Goal: Task Accomplishment & Management: Use online tool/utility

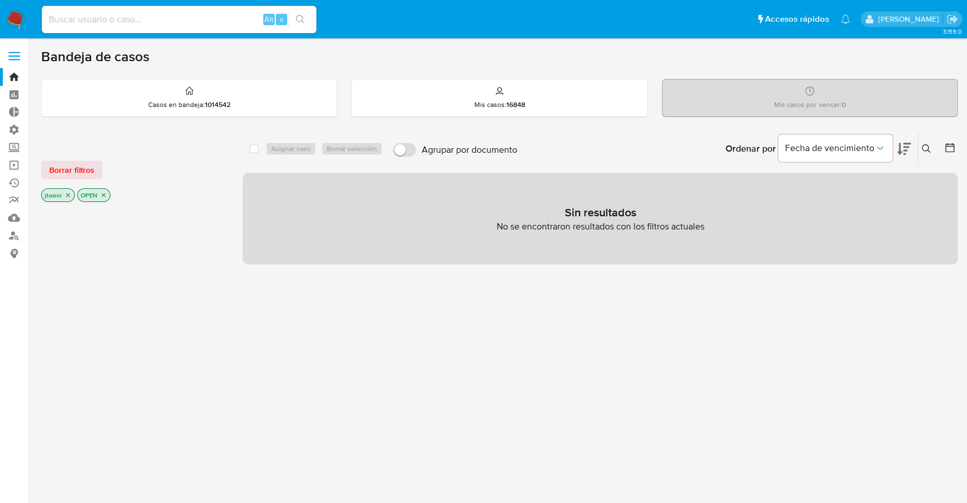
click at [65, 195] on icon "close-filter" at bounding box center [68, 195] width 7 height 7
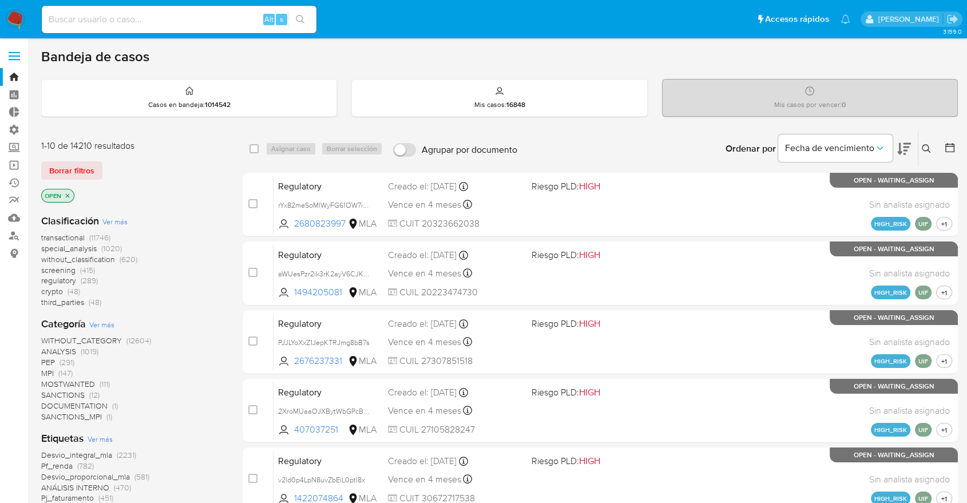
click at [68, 195] on icon "close-filter" at bounding box center [68, 195] width 4 height 4
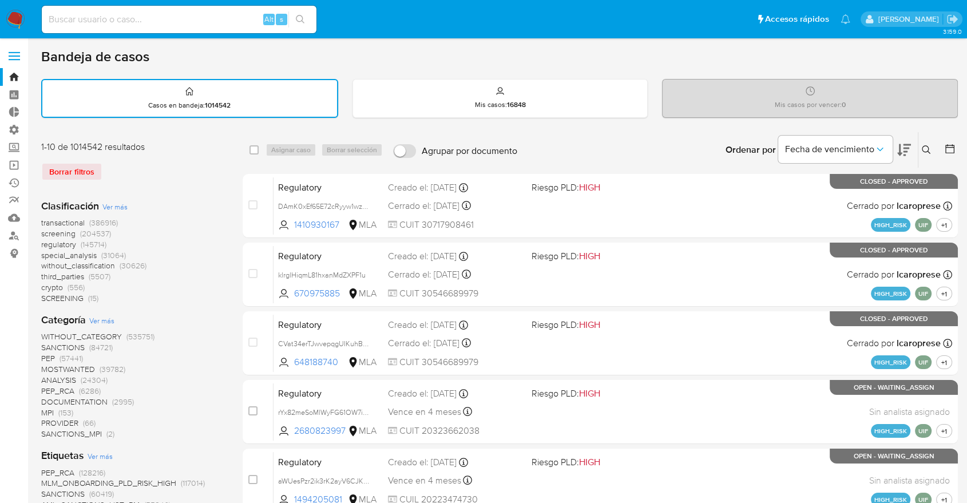
click at [956, 145] on button at bounding box center [951, 150] width 14 height 14
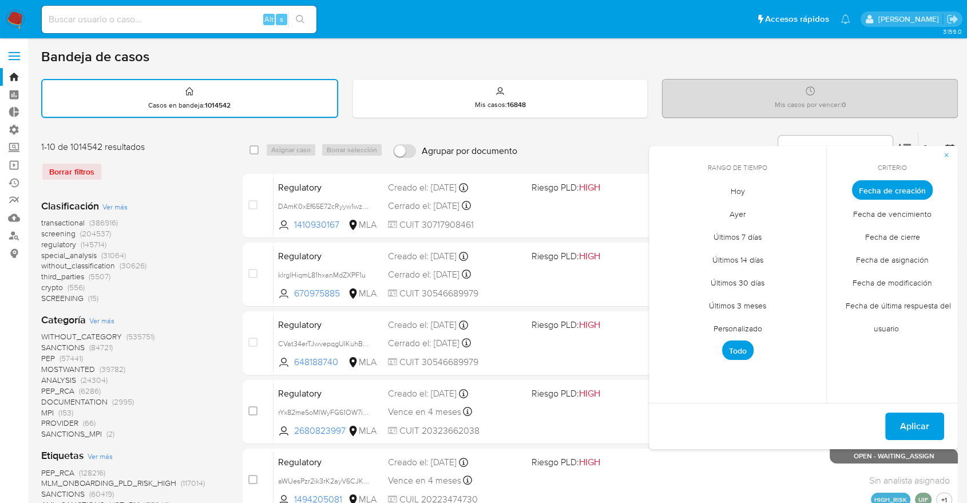
click at [730, 320] on span "Personalizado" at bounding box center [738, 327] width 73 height 23
click at [663, 212] on icon "Mes anterior" at bounding box center [667, 211] width 14 height 14
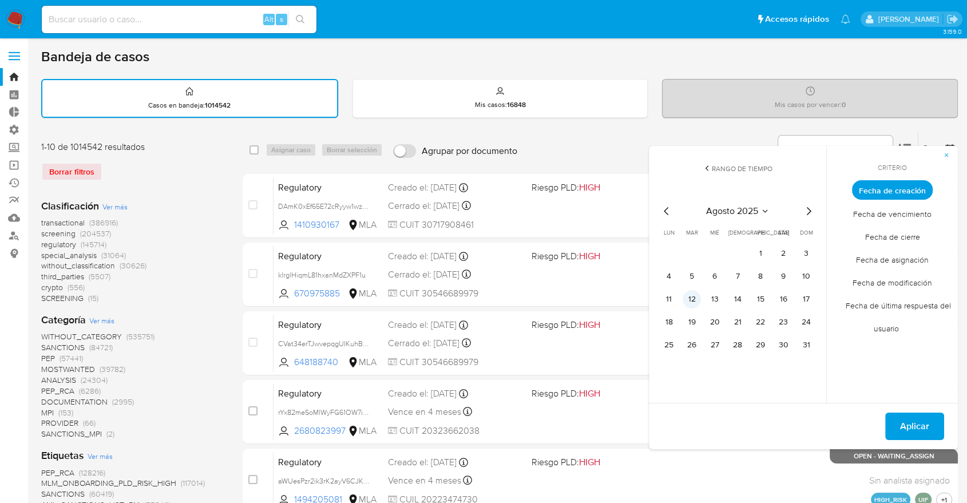
click at [698, 296] on button "12" at bounding box center [692, 299] width 18 height 18
click at [698, 294] on button "12" at bounding box center [692, 299] width 18 height 18
click at [912, 415] on span "Aplicar" at bounding box center [914, 426] width 29 height 25
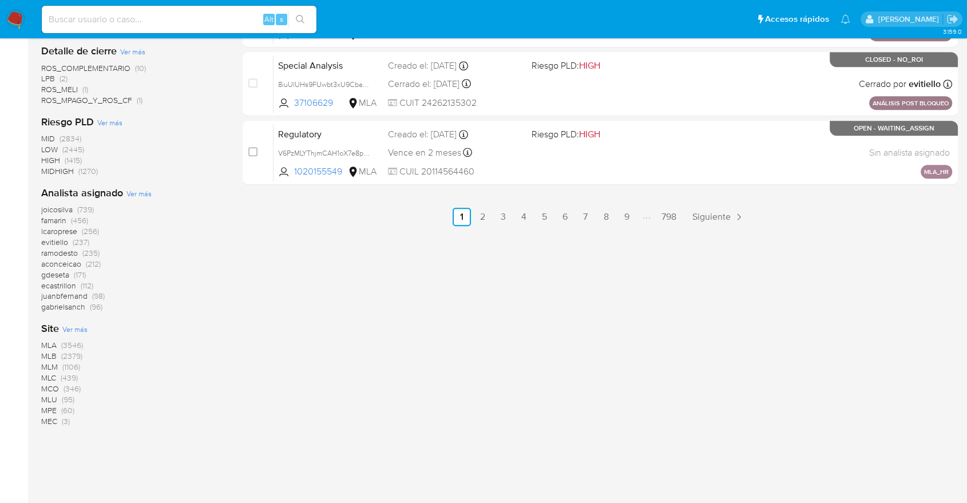
scroll to position [697, 0]
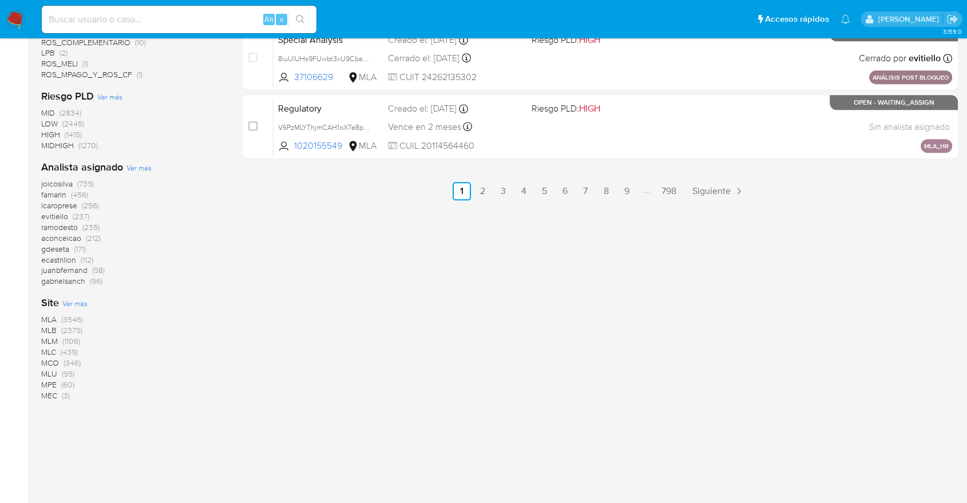
click at [46, 329] on span "MLB" at bounding box center [48, 329] width 15 height 11
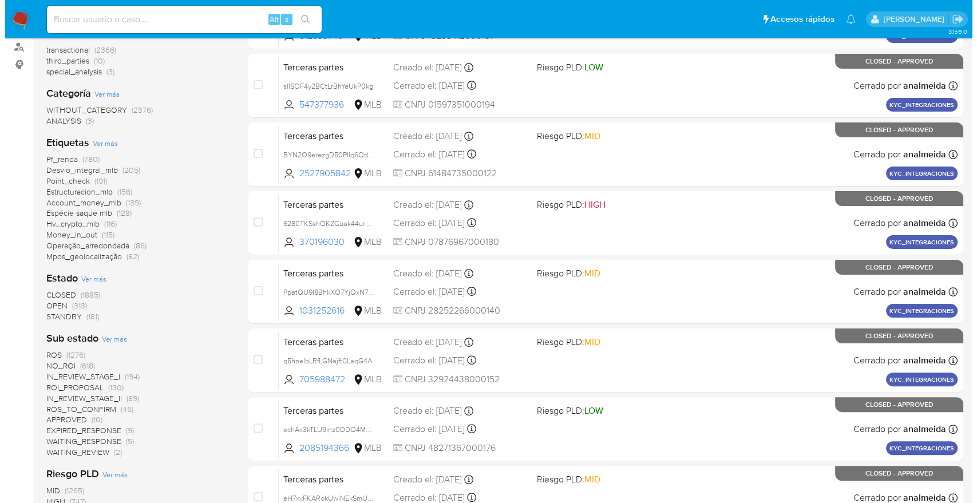
scroll to position [74, 0]
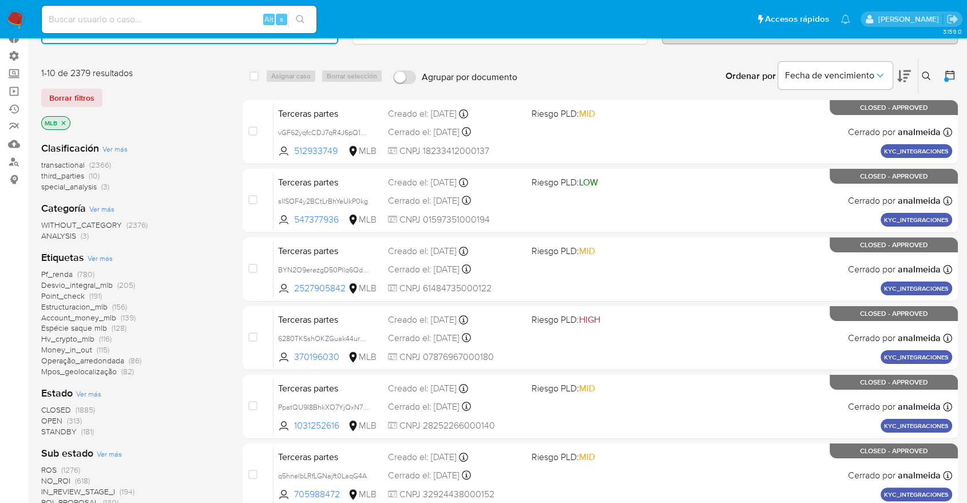
click at [96, 256] on span "Ver más" at bounding box center [100, 258] width 25 height 10
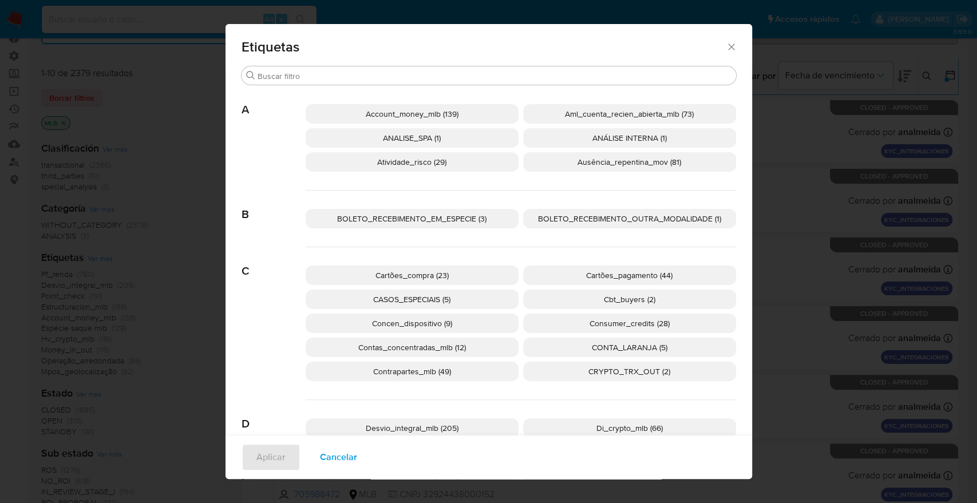
click at [275, 89] on span "A" at bounding box center [274, 101] width 64 height 31
click at [294, 78] on input "Buscar" at bounding box center [495, 76] width 474 height 10
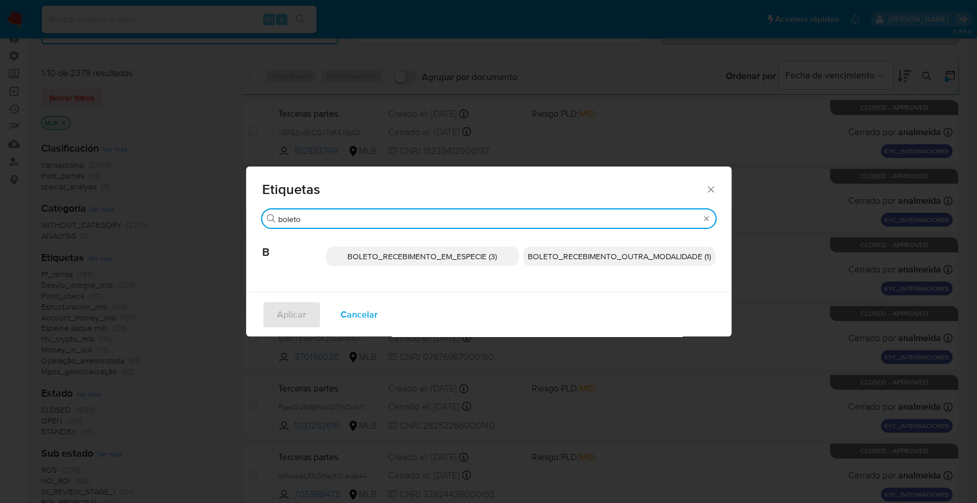
click at [329, 221] on input "boleto" at bounding box center [488, 219] width 421 height 10
type input "boleto"
click at [343, 307] on span "Cancelar" at bounding box center [359, 314] width 37 height 25
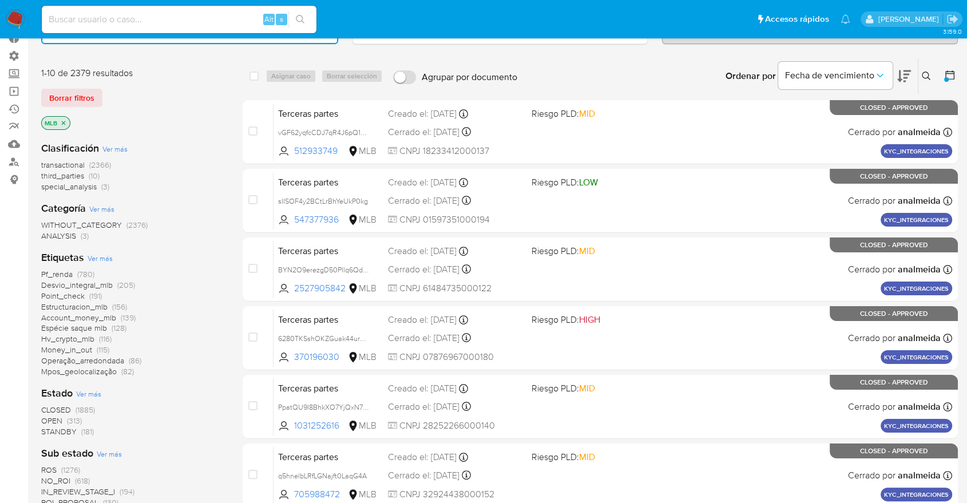
click at [92, 257] on span "Ver más" at bounding box center [100, 258] width 25 height 10
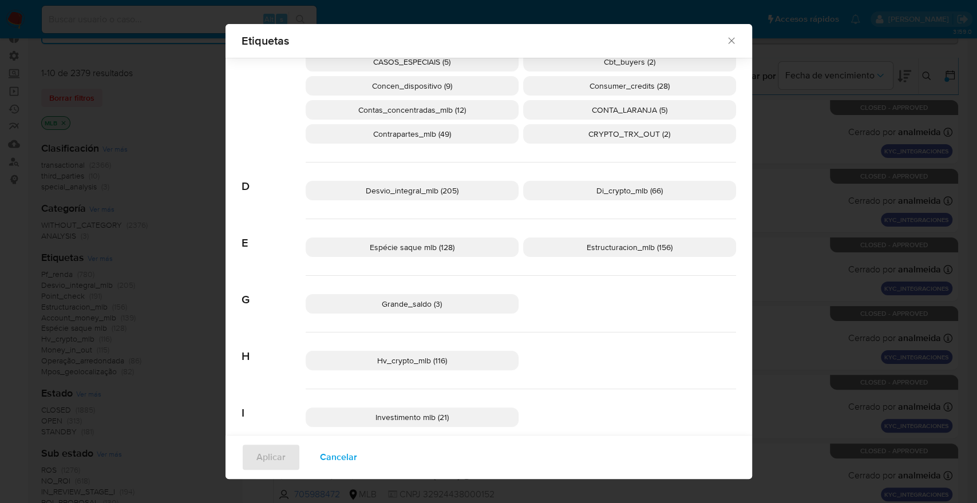
scroll to position [0, 0]
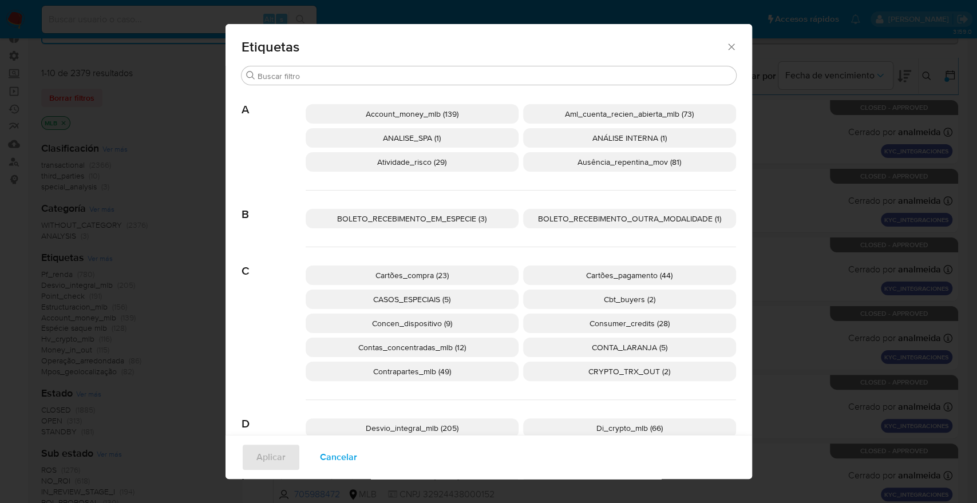
click at [338, 464] on span "Cancelar" at bounding box center [338, 457] width 37 height 25
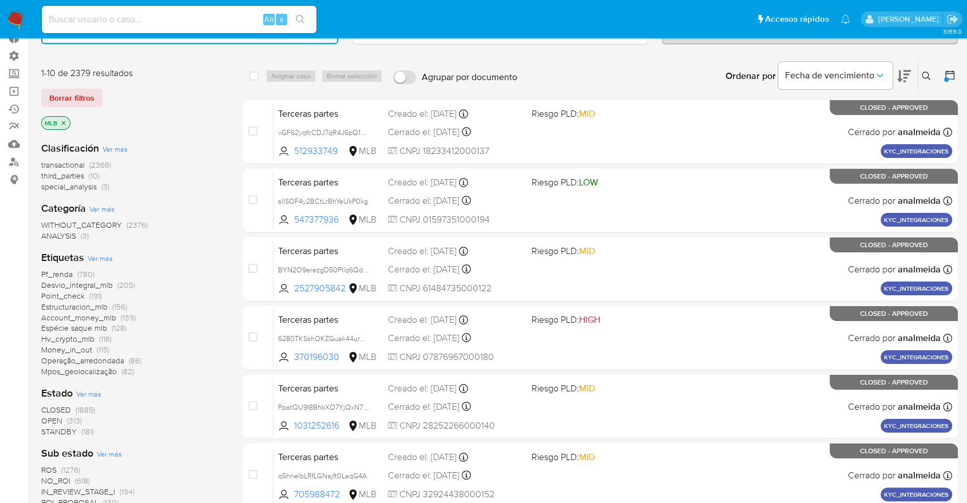
click at [947, 77] on div at bounding box center [946, 79] width 5 height 5
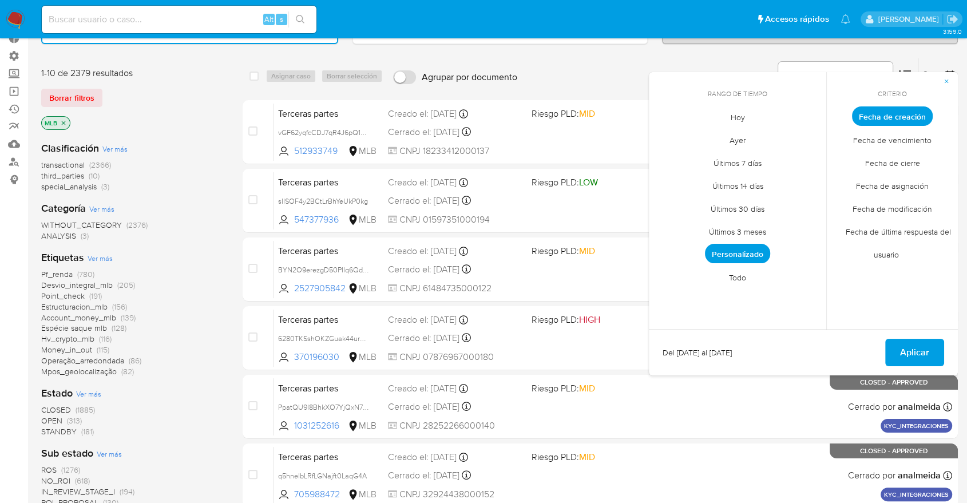
click at [747, 254] on span "Personalizado" at bounding box center [737, 253] width 65 height 19
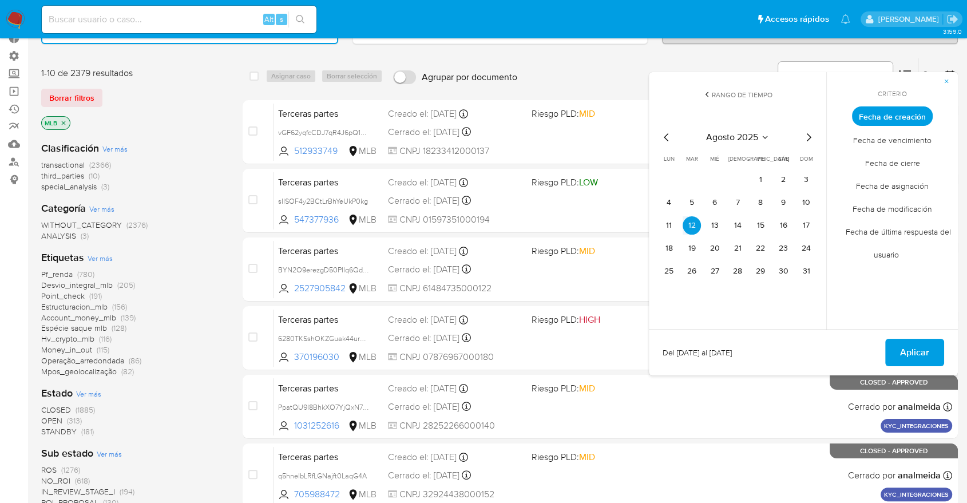
click at [668, 145] on div "[DATE] [DATE] lun lunes mar martes mié miércoles jue jueves vie viernes sáb sáb…" at bounding box center [738, 205] width 156 height 150
click at [663, 141] on icon "Mes anterior" at bounding box center [667, 137] width 14 height 14
click at [783, 205] on button "12" at bounding box center [783, 202] width 18 height 18
click at [893, 349] on button "Aplicar" at bounding box center [914, 352] width 59 height 27
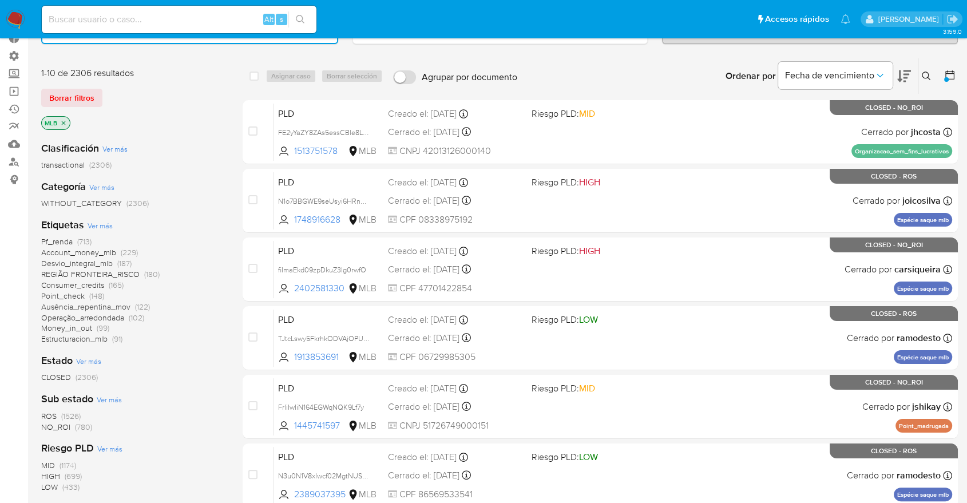
click at [94, 222] on span "Ver más" at bounding box center [100, 225] width 25 height 10
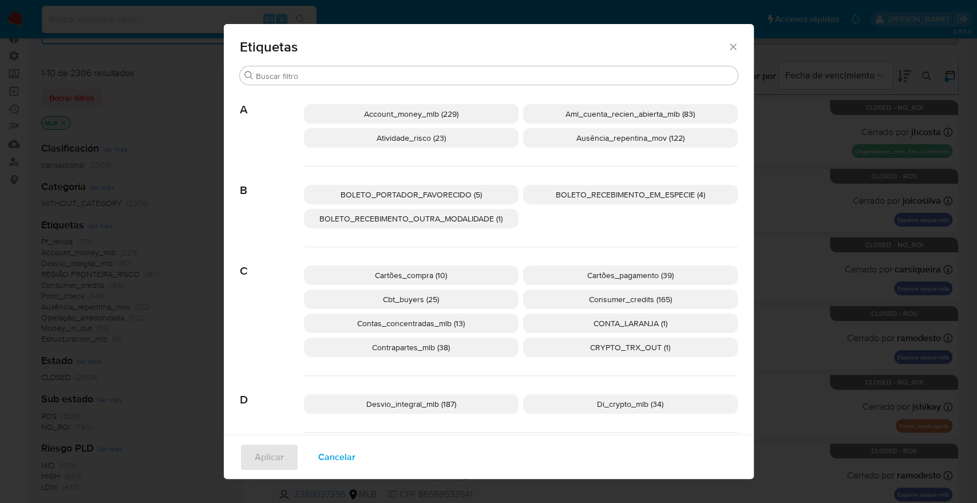
click at [341, 457] on span "Cancelar" at bounding box center [336, 457] width 37 height 25
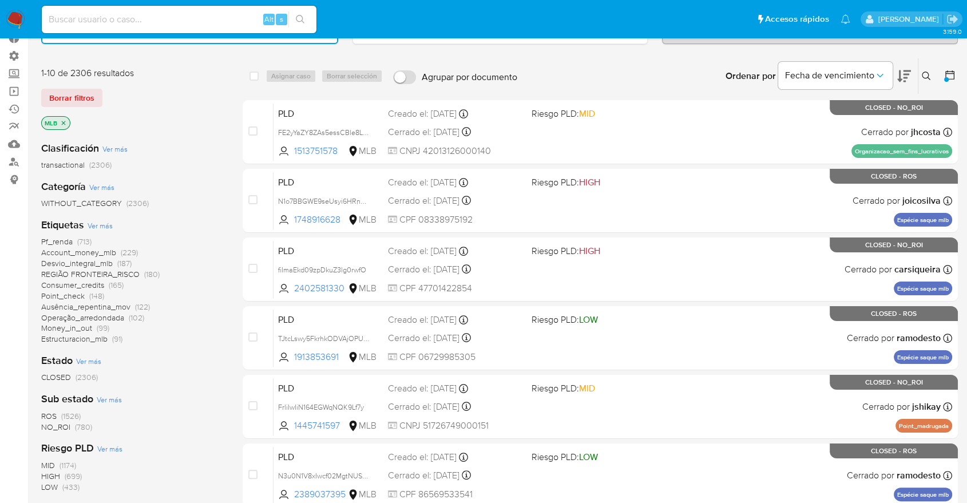
drag, startPoint x: 210, startPoint y: 271, endPoint x: 181, endPoint y: 225, distance: 53.8
click at [209, 271] on div "Pf_renda (713) Account_money_mlb (229) Desvio_integral_mlb (187) REGIÃO FRONTEI…" at bounding box center [132, 290] width 183 height 108
